Goal: Information Seeking & Learning: Learn about a topic

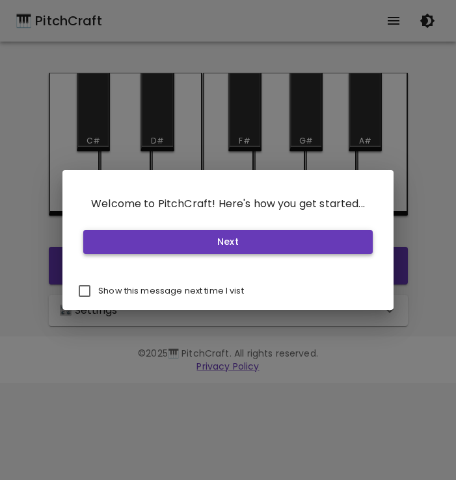
click at [214, 244] on button "Next" at bounding box center [227, 242] width 289 height 24
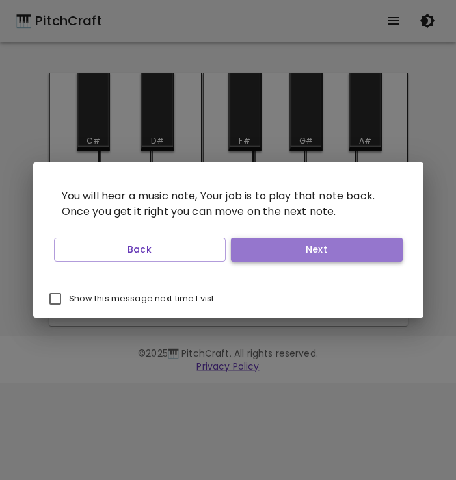
click at [259, 254] on button "Next" at bounding box center [317, 250] width 172 height 24
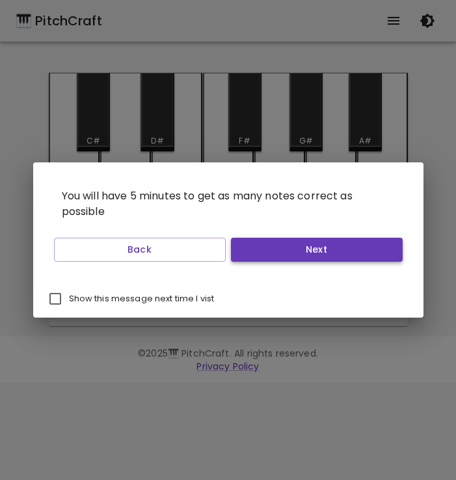
click at [263, 255] on button "Next" at bounding box center [317, 250] width 172 height 24
click at [263, 254] on button "Next" at bounding box center [317, 250] width 172 height 24
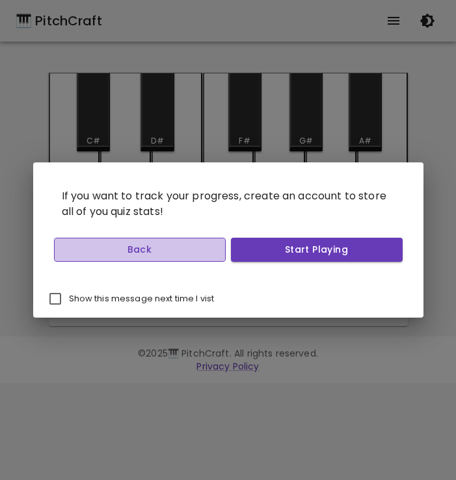
click at [203, 246] on button "Back" at bounding box center [140, 250] width 172 height 24
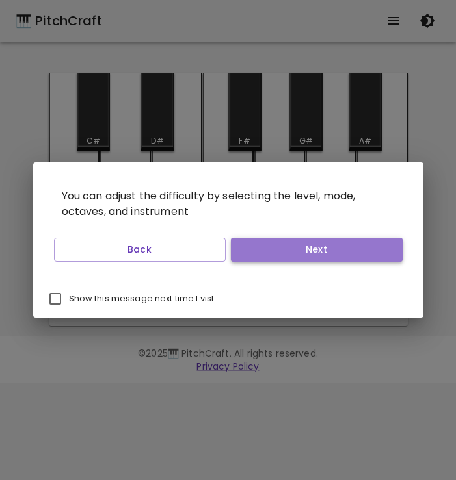
click at [258, 251] on button "Next" at bounding box center [317, 250] width 172 height 24
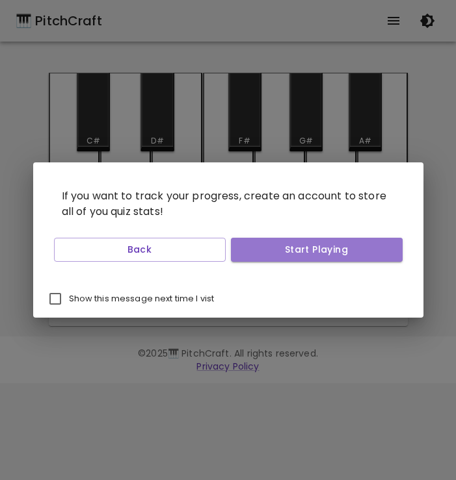
click at [258, 251] on button "Start Playing" at bounding box center [317, 250] width 172 height 24
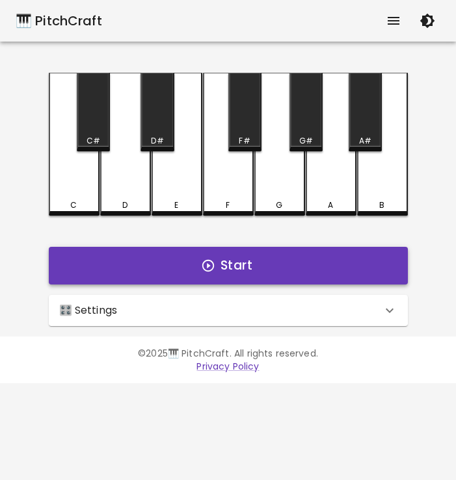
click at [218, 260] on button "Start" at bounding box center [228, 266] width 359 height 38
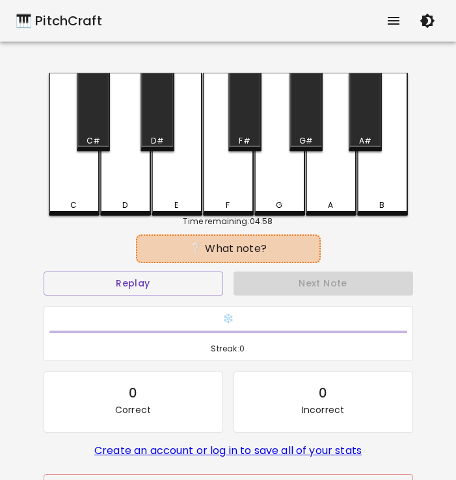
click at [87, 200] on div "C" at bounding box center [74, 206] width 48 height 12
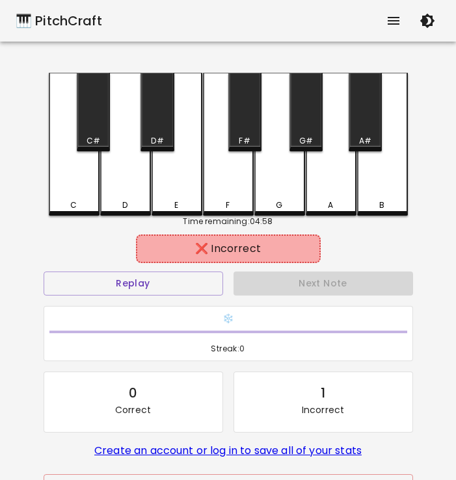
click at [176, 177] on div "E" at bounding box center [176, 144] width 51 height 143
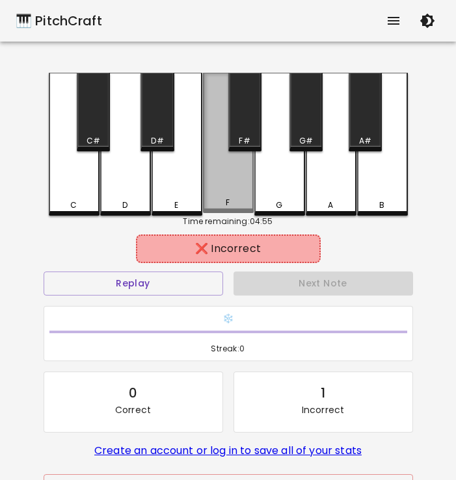
click at [232, 194] on div "F" at bounding box center [228, 143] width 51 height 140
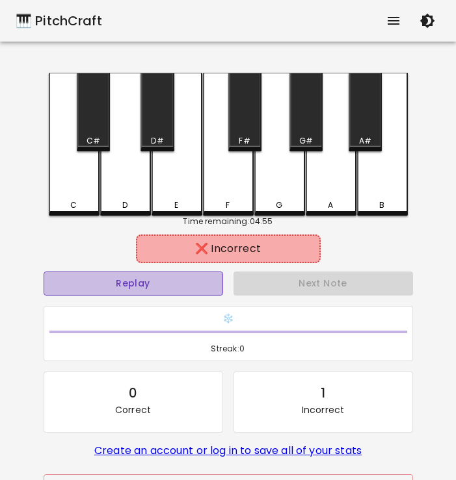
click at [179, 275] on button "Replay" at bounding box center [133, 284] width 179 height 24
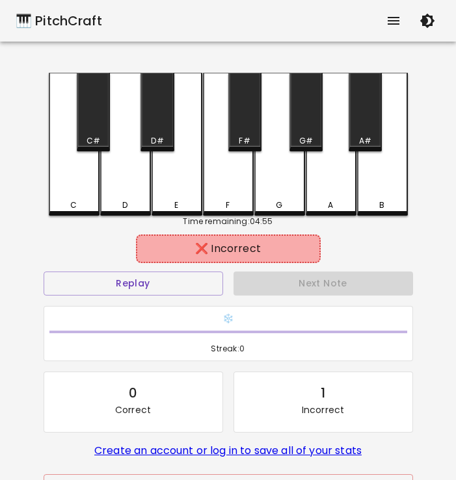
click at [136, 188] on div "D" at bounding box center [125, 144] width 51 height 143
click at [70, 135] on div "C" at bounding box center [74, 144] width 51 height 143
click at [89, 131] on div "C#" at bounding box center [93, 112] width 33 height 79
click at [159, 128] on div "D#" at bounding box center [156, 112] width 33 height 79
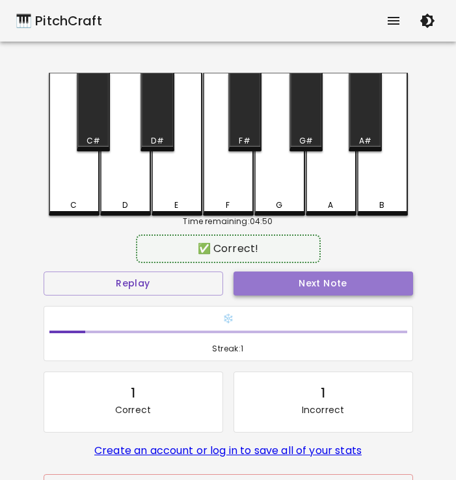
click at [301, 278] on button "Next Note" at bounding box center [322, 284] width 179 height 24
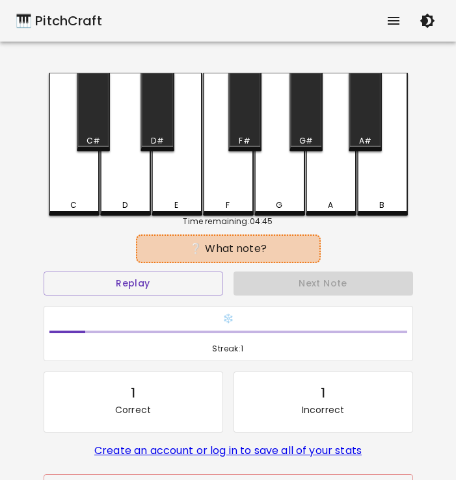
click at [157, 126] on div "D#" at bounding box center [156, 112] width 33 height 79
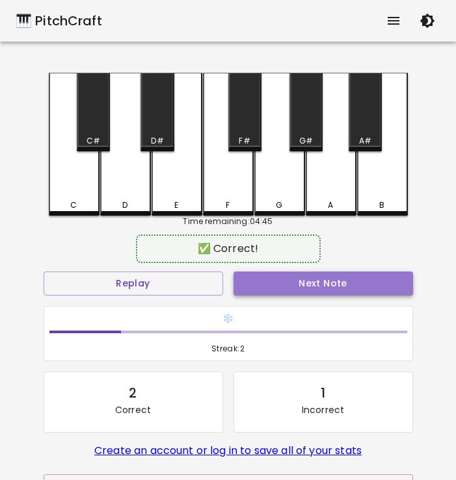
click at [276, 278] on button "Next Note" at bounding box center [322, 284] width 179 height 24
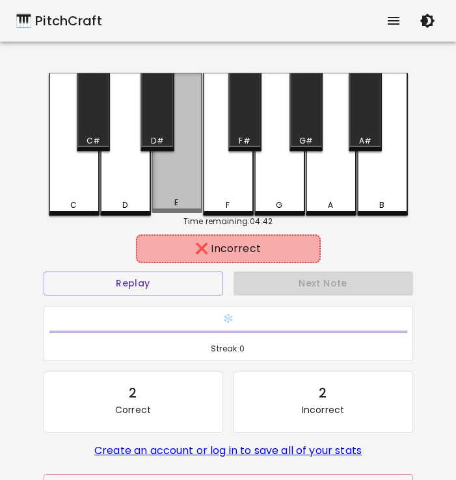
click at [185, 180] on div "E" at bounding box center [176, 143] width 51 height 140
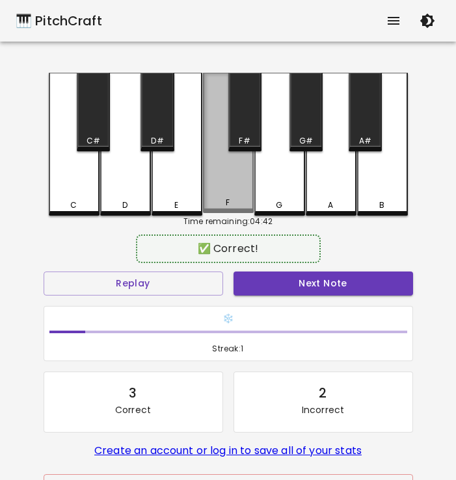
click at [231, 187] on div "F" at bounding box center [228, 143] width 51 height 140
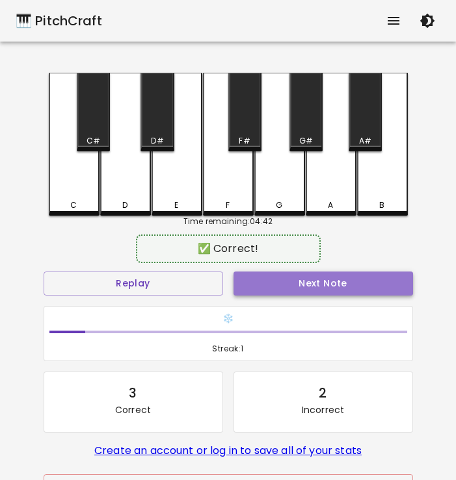
click at [272, 287] on button "Next Note" at bounding box center [322, 284] width 179 height 24
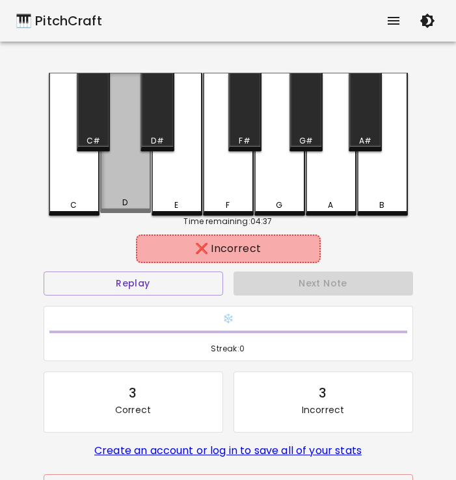
click at [123, 183] on div "D" at bounding box center [125, 143] width 51 height 140
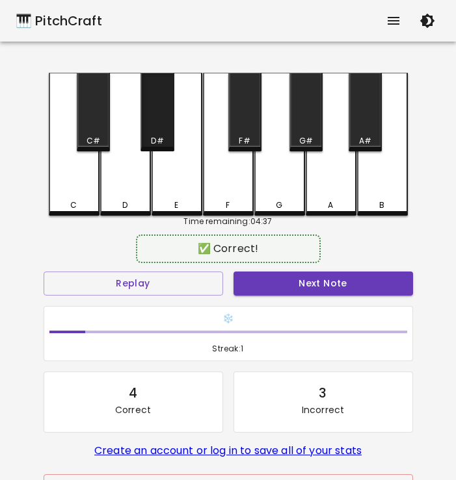
click at [151, 114] on div "D#" at bounding box center [156, 112] width 33 height 79
